Goal: Transaction & Acquisition: Purchase product/service

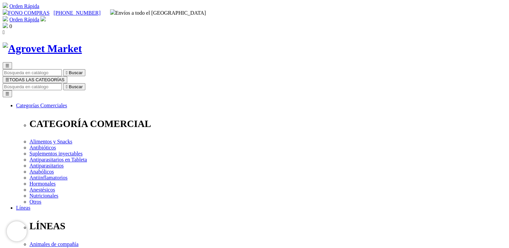
click at [62, 83] on input "Buscar" at bounding box center [32, 86] width 59 height 7
type input "ketamina"
click at [101, 83] on button " Buscar" at bounding box center [112, 86] width 22 height 7
